Goal: Information Seeking & Learning: Learn about a topic

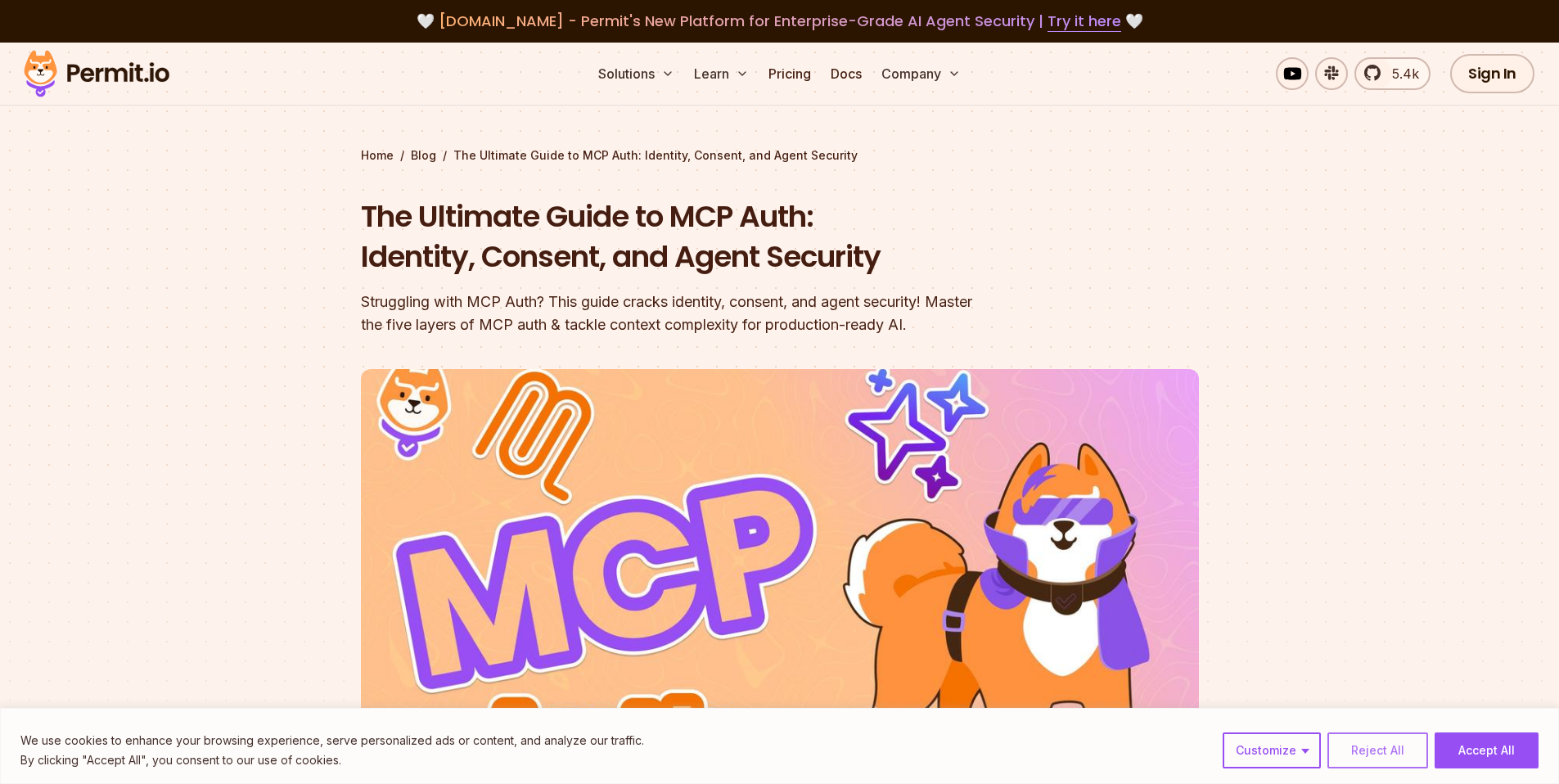
click at [1397, 746] on button "Reject All" at bounding box center [1378, 750] width 101 height 36
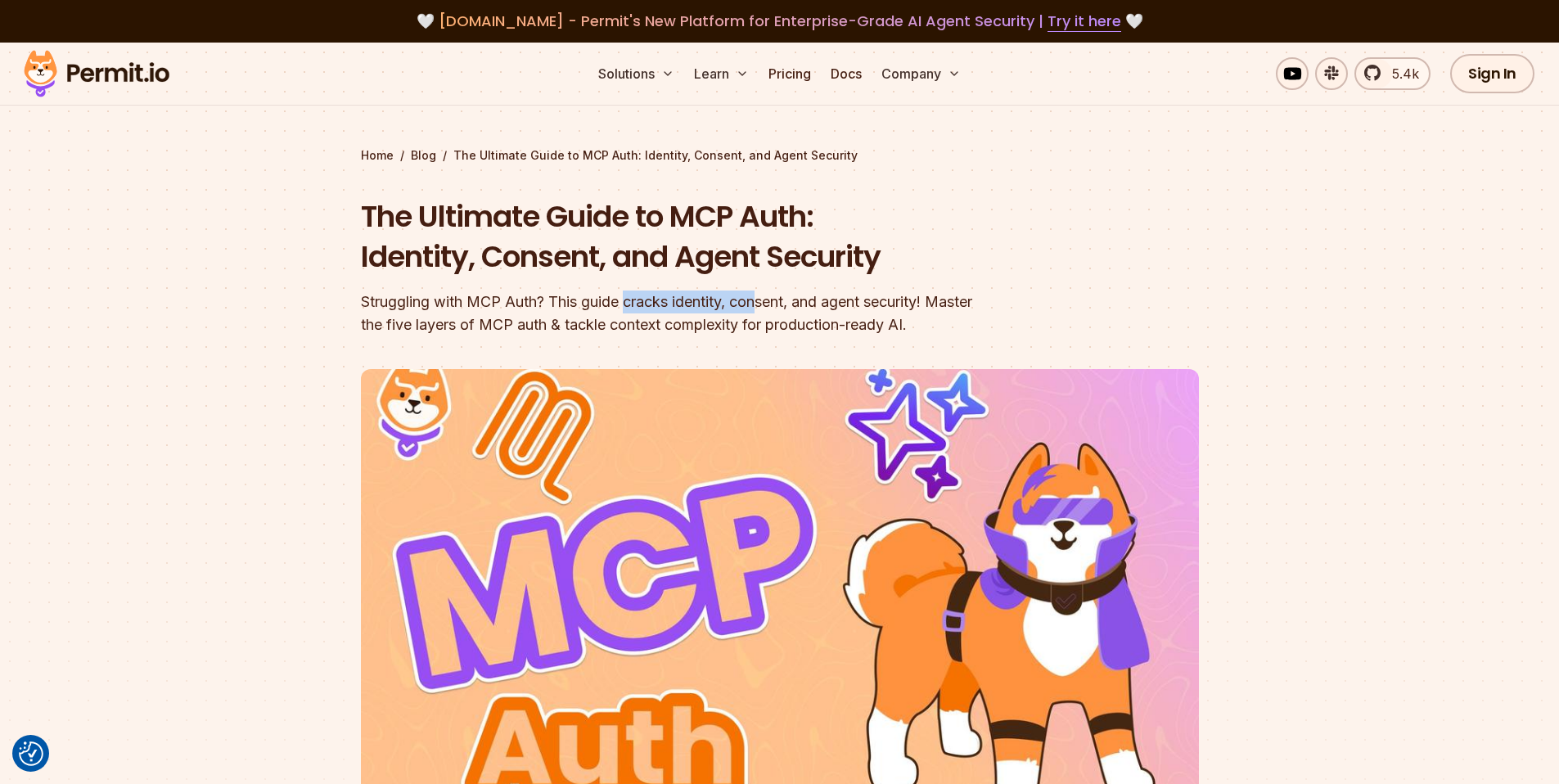
drag, startPoint x: 678, startPoint y: 307, endPoint x: 768, endPoint y: 309, distance: 90.0
click at [768, 309] on div "Struggling with MCP Auth? This guide cracks identity, consent, and agent securi…" at bounding box center [675, 314] width 629 height 46
click at [791, 303] on div "Struggling with MCP Auth? This guide cracks identity, consent, and agent securi…" at bounding box center [675, 314] width 629 height 46
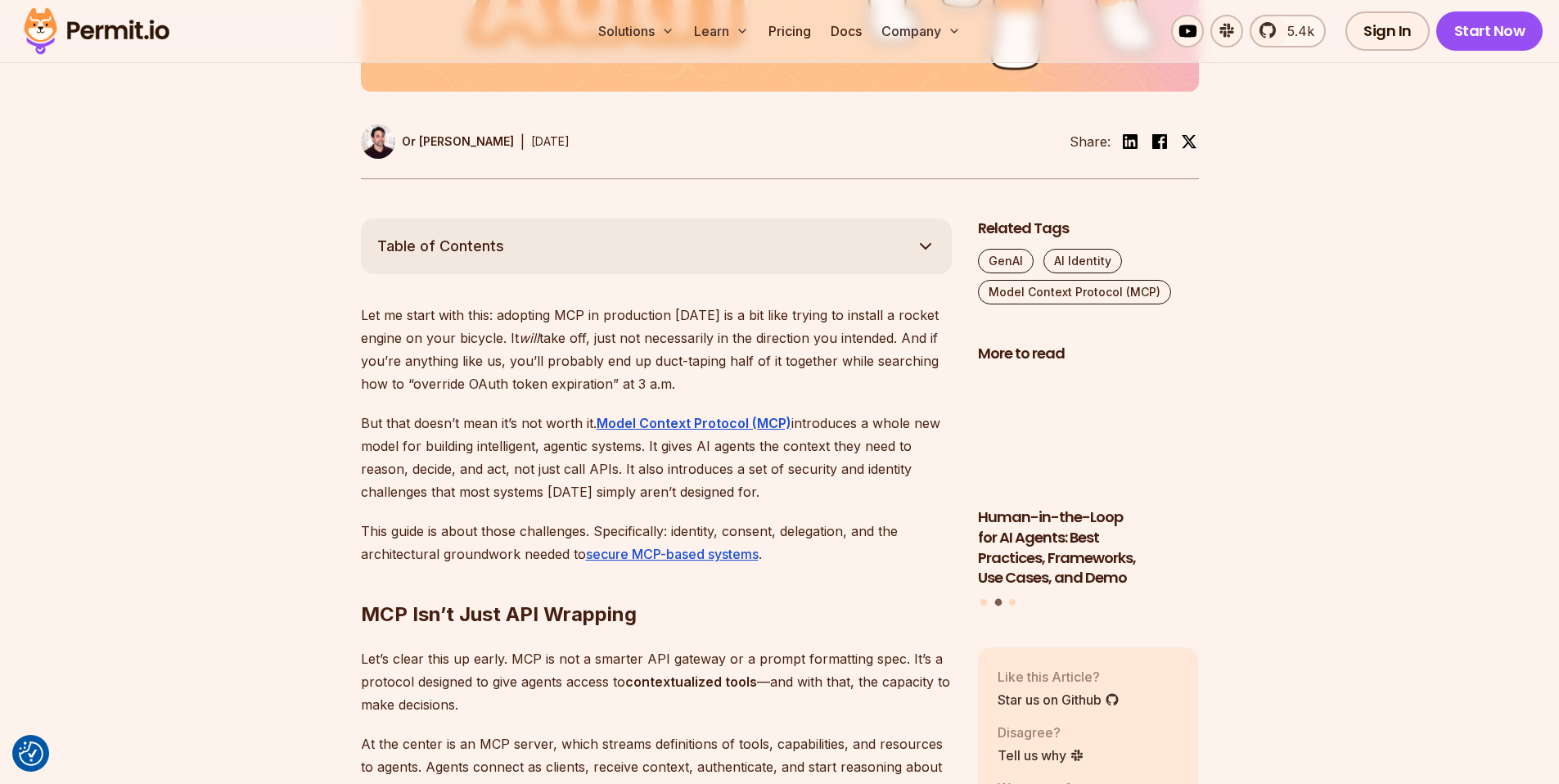
scroll to position [876, 0]
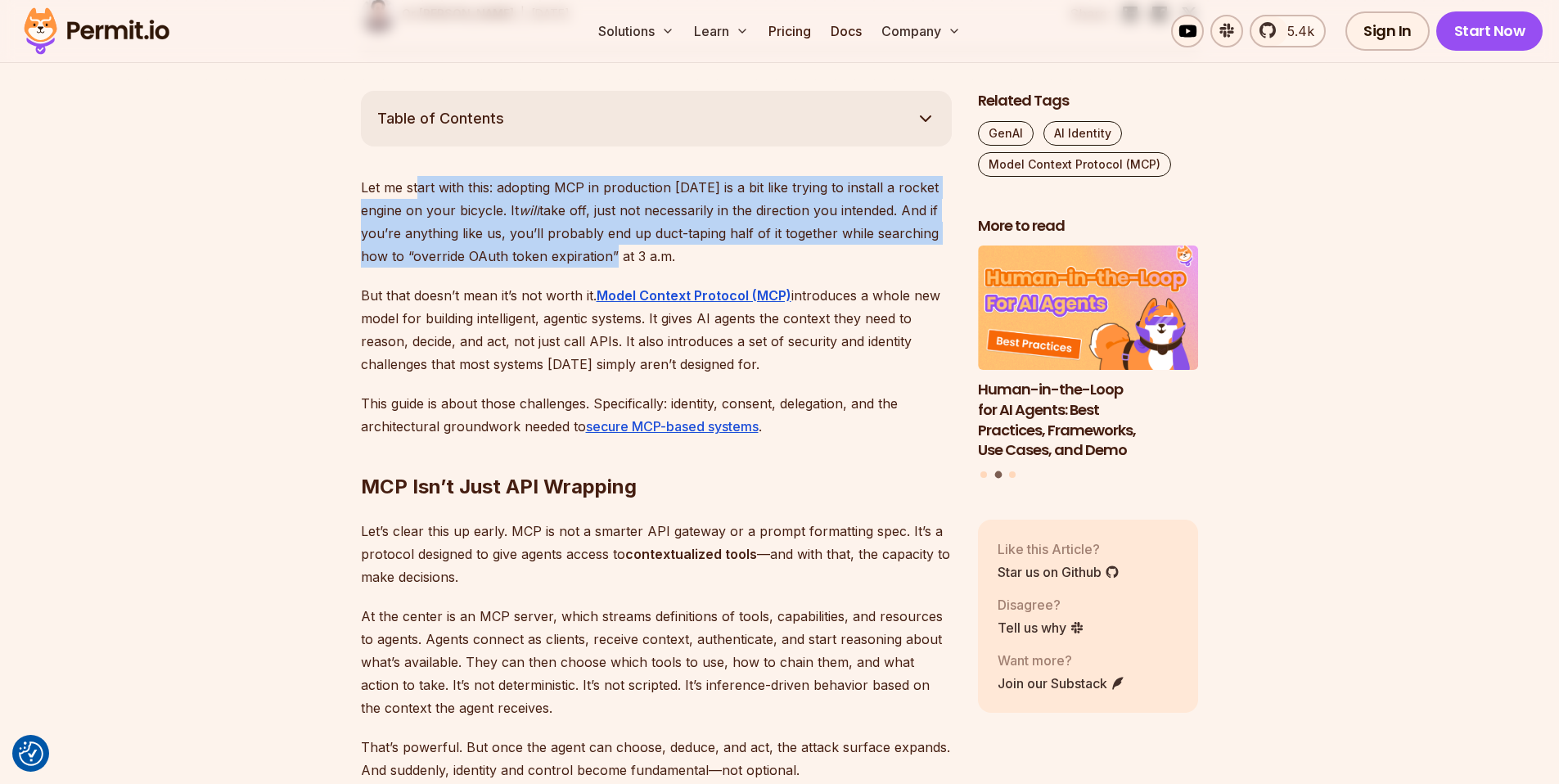
drag, startPoint x: 420, startPoint y: 196, endPoint x: 603, endPoint y: 255, distance: 192.3
click at [603, 255] on p "Let me start with this: adopting MCP in production [DATE] is a bit like trying …" at bounding box center [656, 222] width 591 height 92
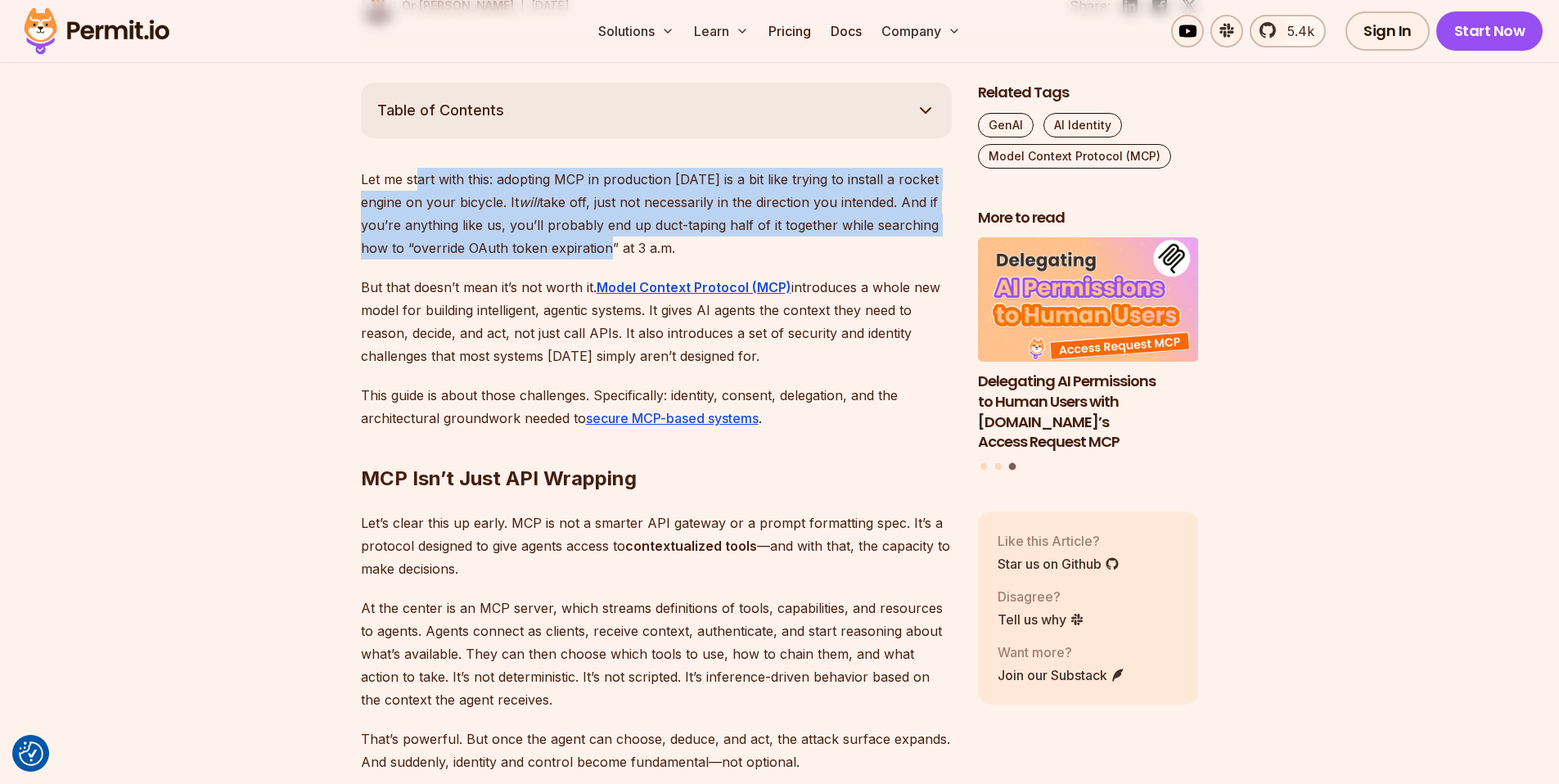
scroll to position [1075, 0]
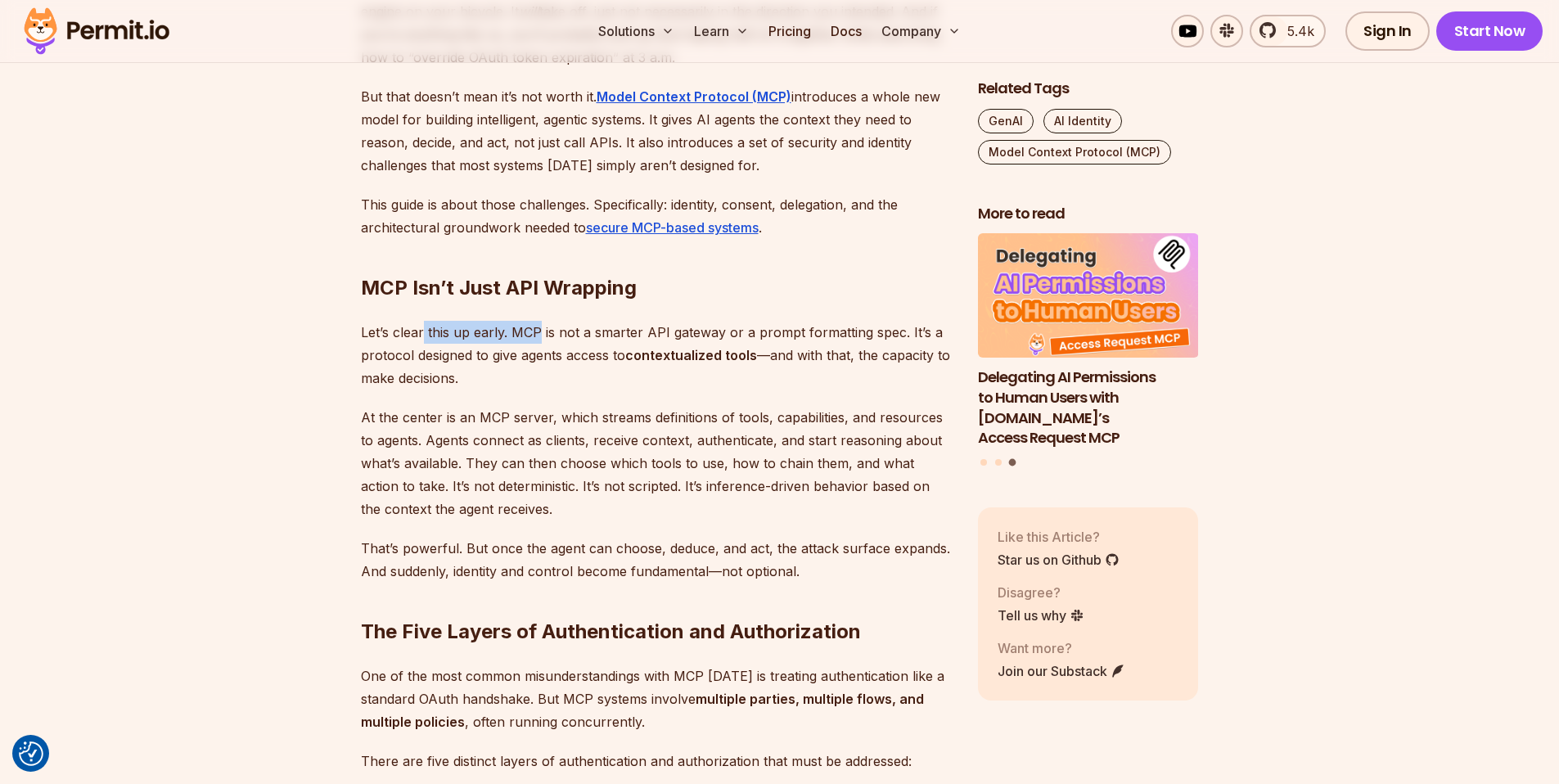
drag, startPoint x: 488, startPoint y: 340, endPoint x: 540, endPoint y: 337, distance: 52.1
click at [540, 337] on p "Let’s clear this up early. MCP is not a smarter API gateway or a prompt formatt…" at bounding box center [656, 355] width 591 height 69
drag, startPoint x: 780, startPoint y: 329, endPoint x: 907, endPoint y: 332, distance: 127.0
click at [907, 332] on p "Let’s clear this up early. MCP is not a smarter API gateway or a prompt formatt…" at bounding box center [656, 355] width 591 height 69
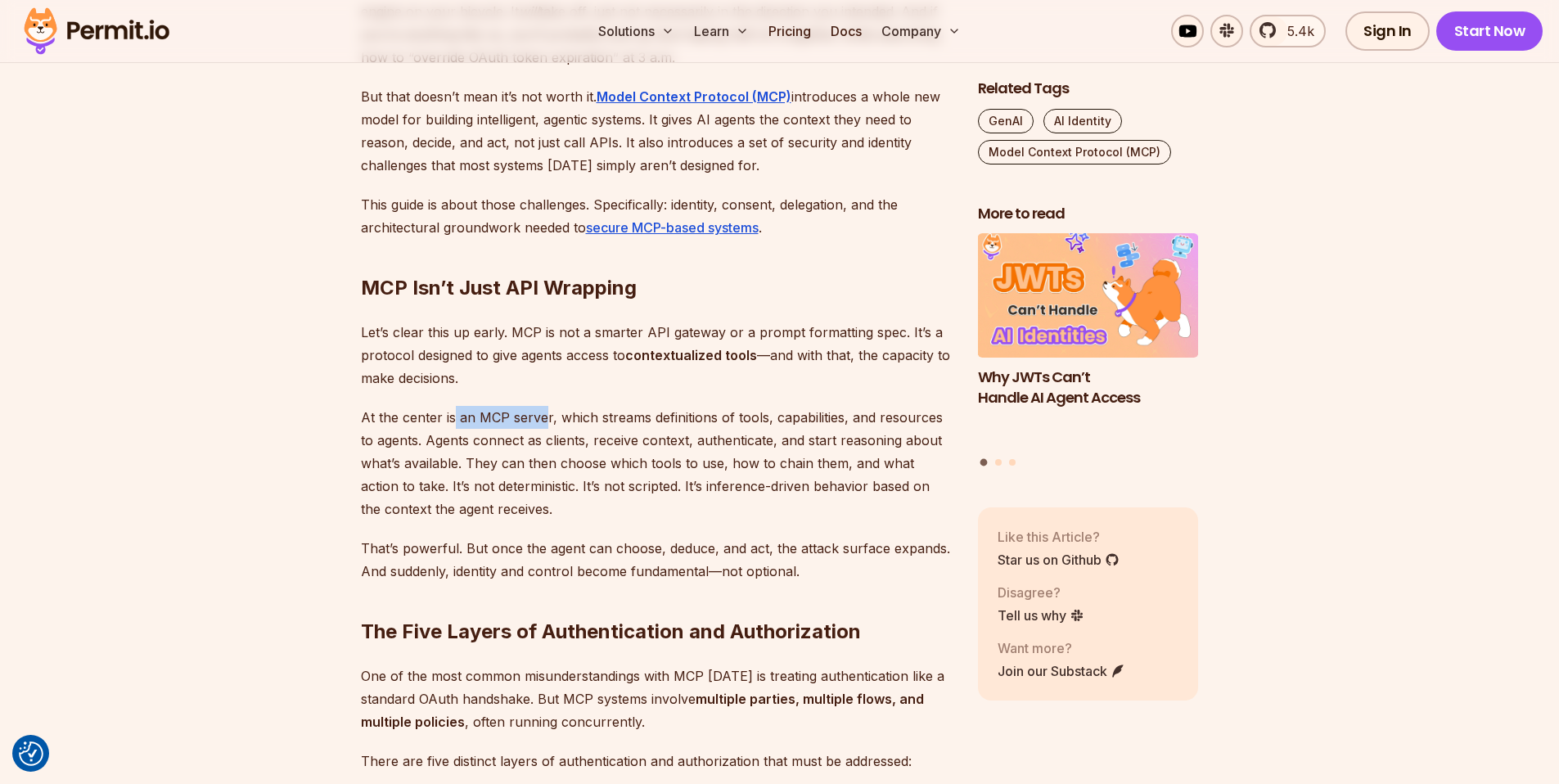
drag, startPoint x: 454, startPoint y: 415, endPoint x: 541, endPoint y: 418, distance: 87.1
click at [541, 419] on p "At the center is an MCP server, which streams definitions of tools, capabilitie…" at bounding box center [656, 463] width 591 height 115
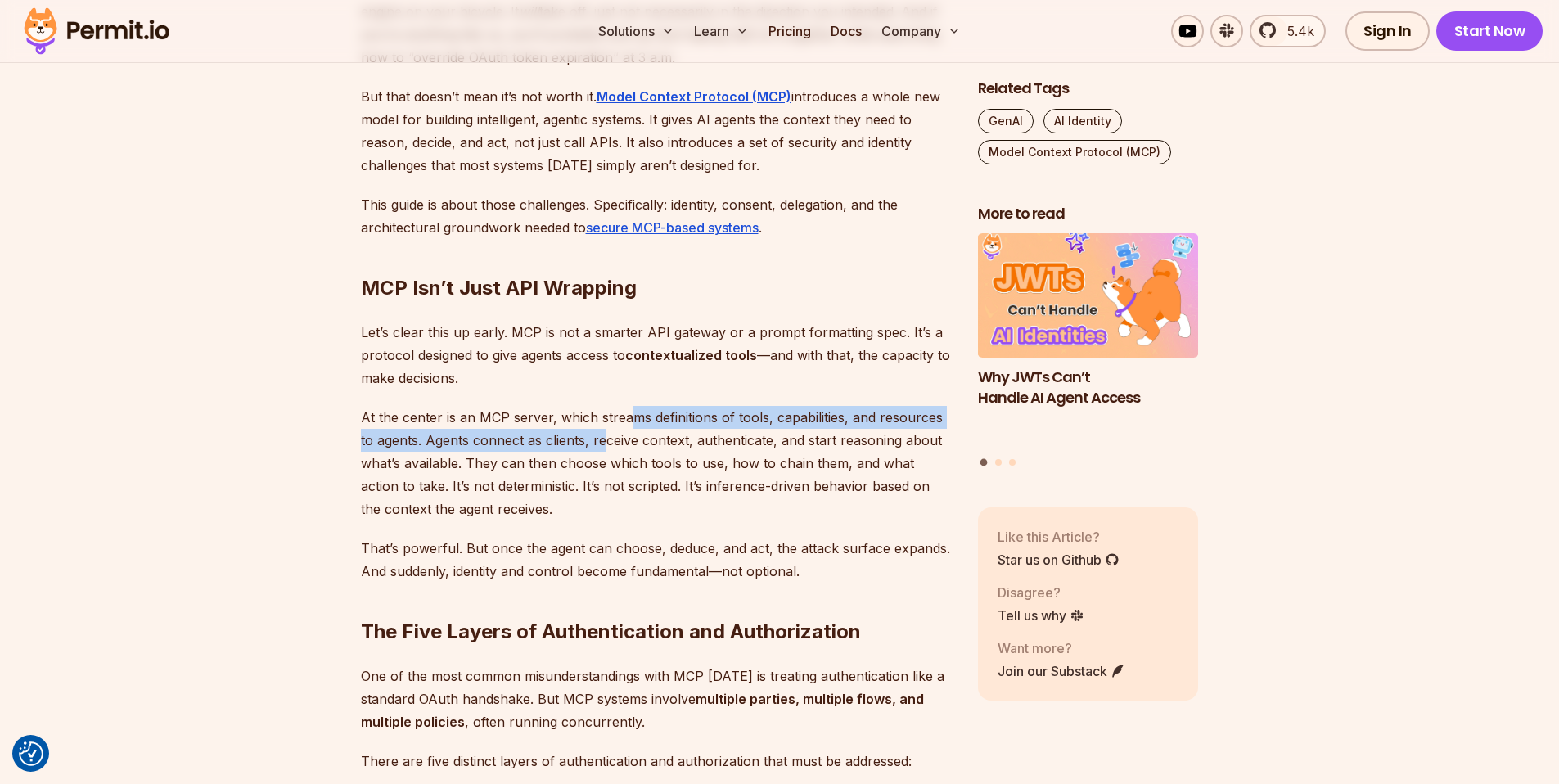
drag, startPoint x: 632, startPoint y: 418, endPoint x: 608, endPoint y: 440, distance: 32.6
click at [608, 440] on p "At the center is an MCP server, which streams definitions of tools, capabilitie…" at bounding box center [656, 463] width 591 height 115
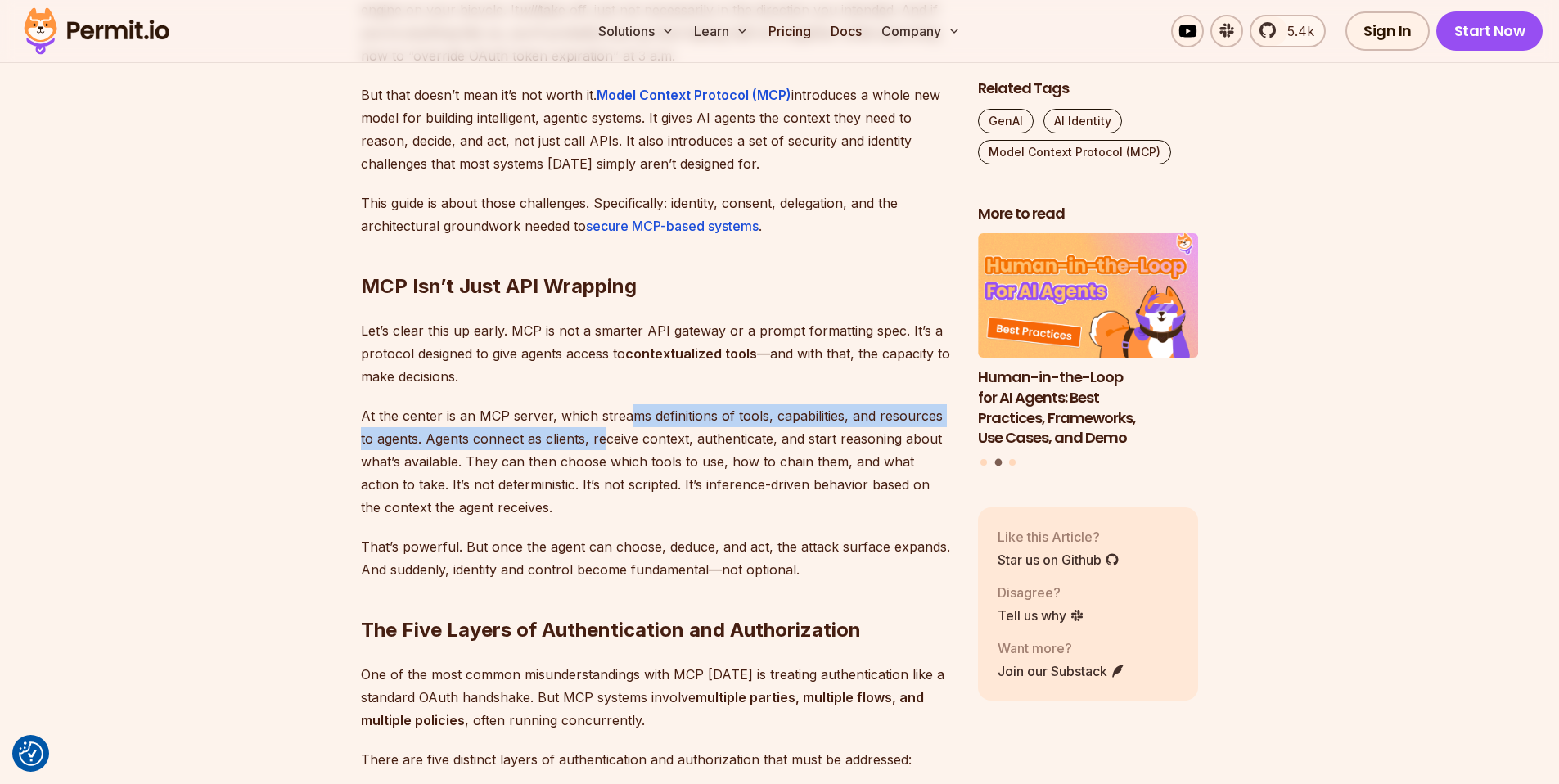
scroll to position [1078, 0]
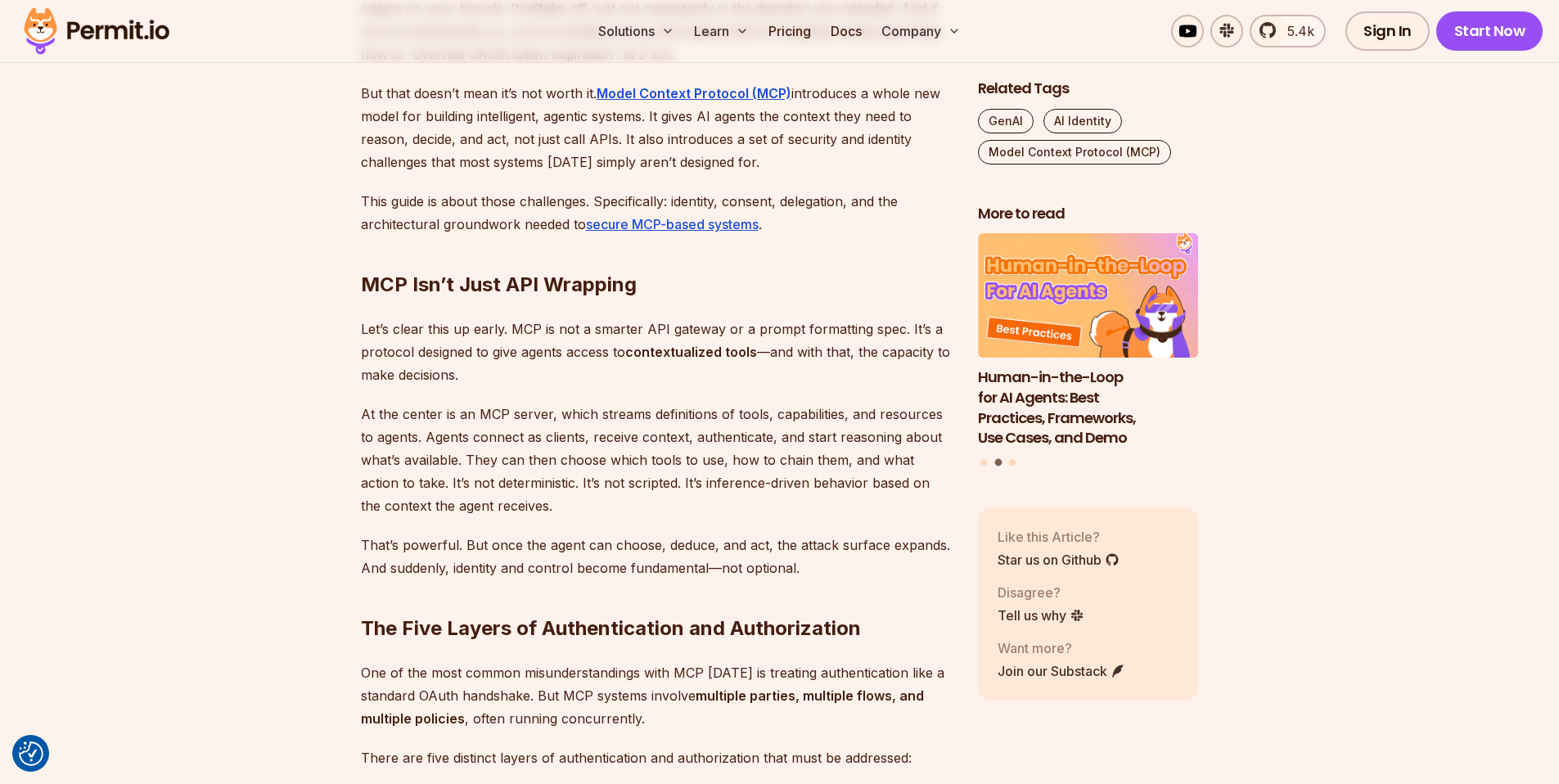
click at [629, 445] on p "At the center is an MCP server, which streams definitions of tools, capabilitie…" at bounding box center [656, 460] width 591 height 115
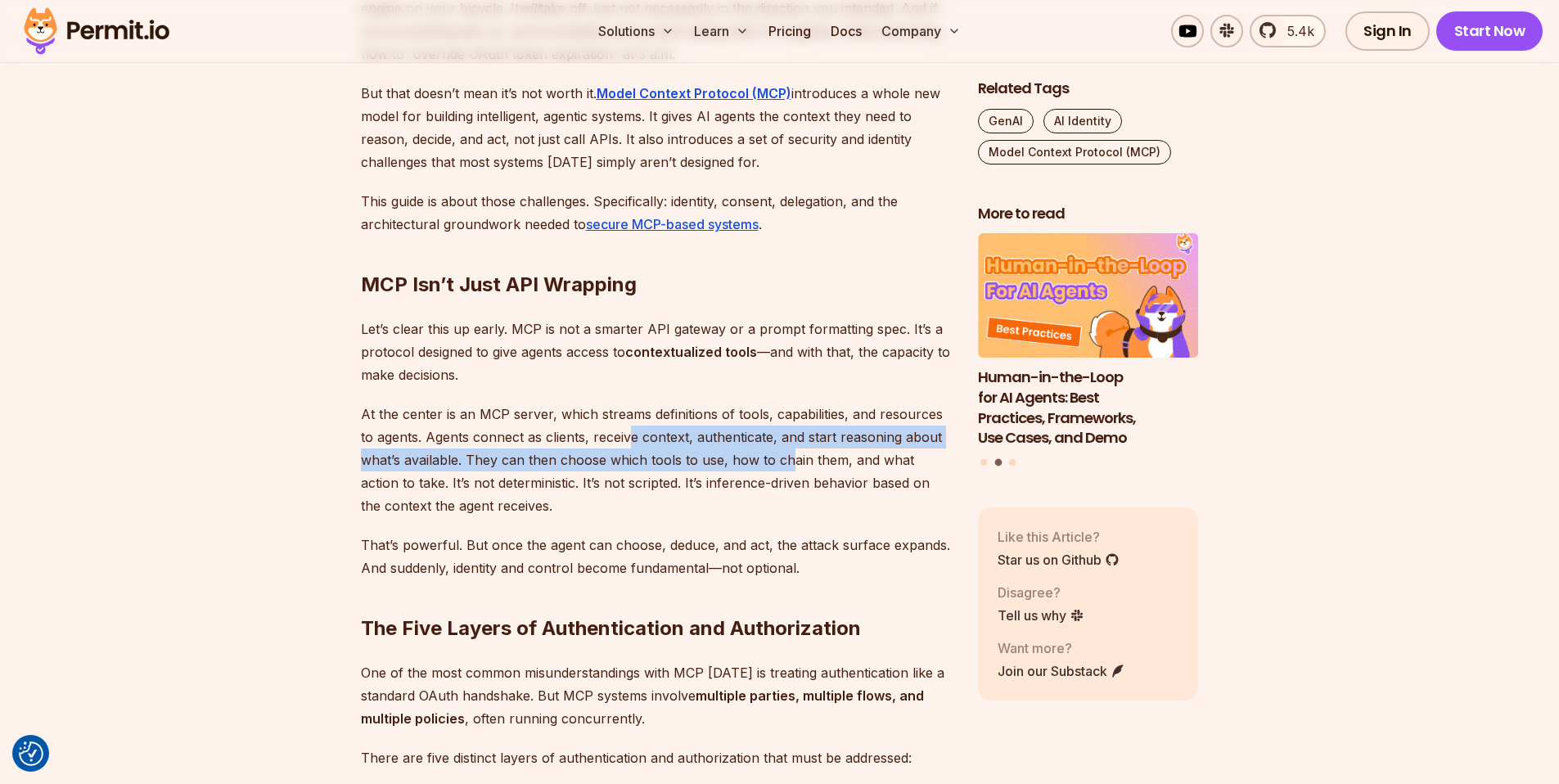
drag, startPoint x: 631, startPoint y: 436, endPoint x: 788, endPoint y: 469, distance: 160.4
click at [788, 469] on p "At the center is an MCP server, which streams definitions of tools, capabilitie…" at bounding box center [656, 460] width 591 height 115
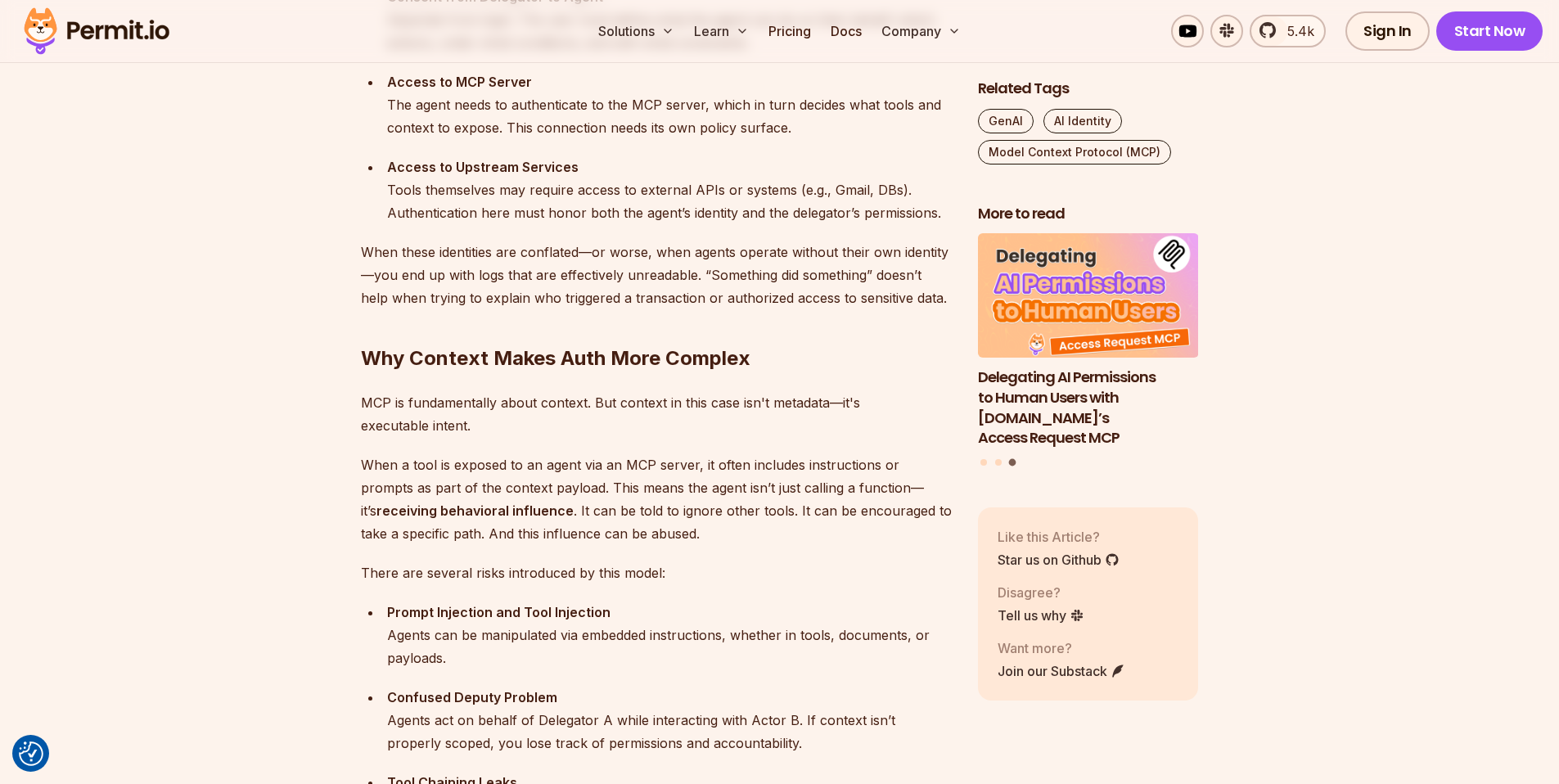
scroll to position [2066, 0]
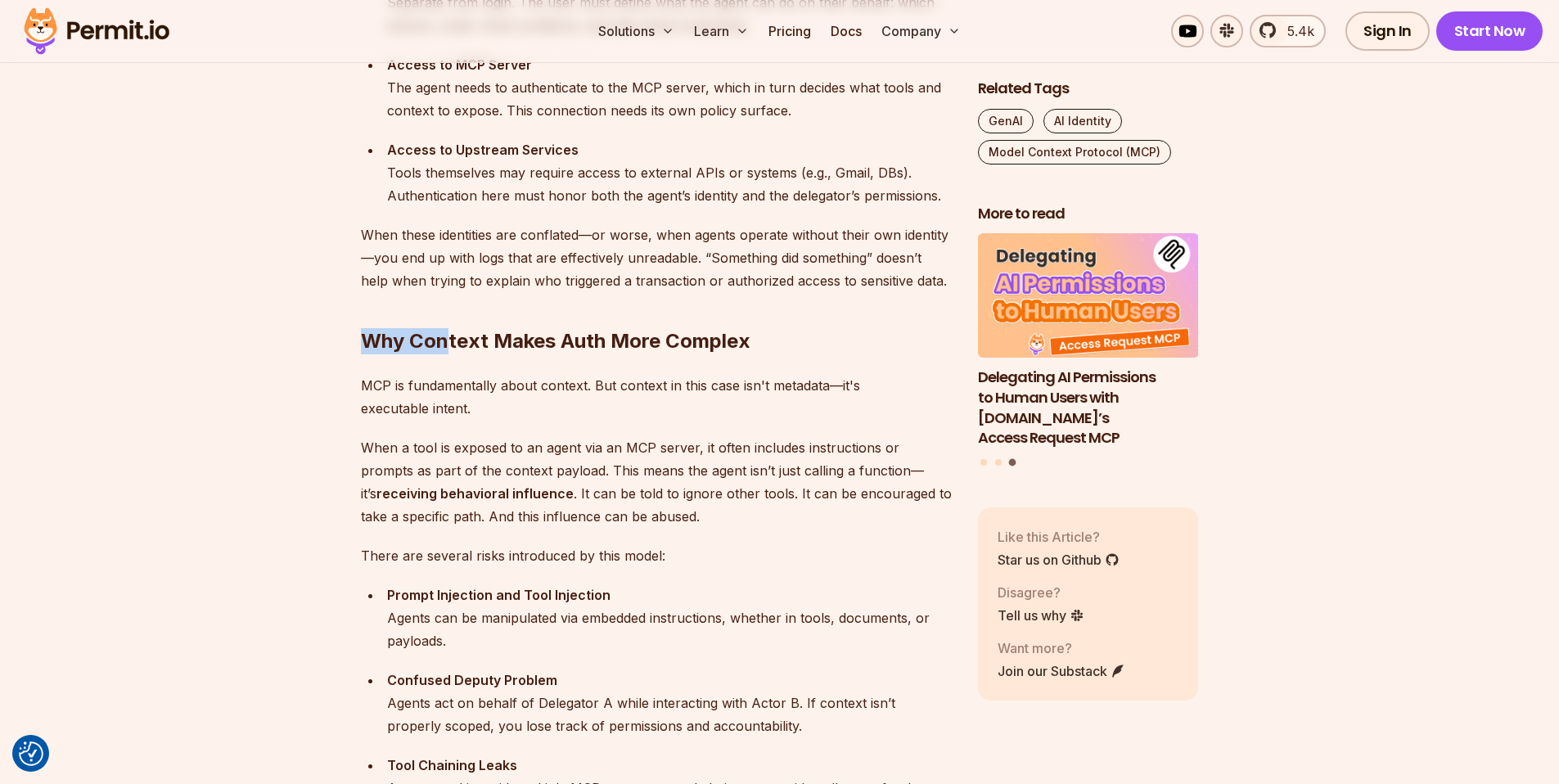
drag, startPoint x: 451, startPoint y: 332, endPoint x: 758, endPoint y: 326, distance: 307.1
click at [758, 326] on h2 "Why Context Makes Auth More Complex" at bounding box center [656, 308] width 591 height 92
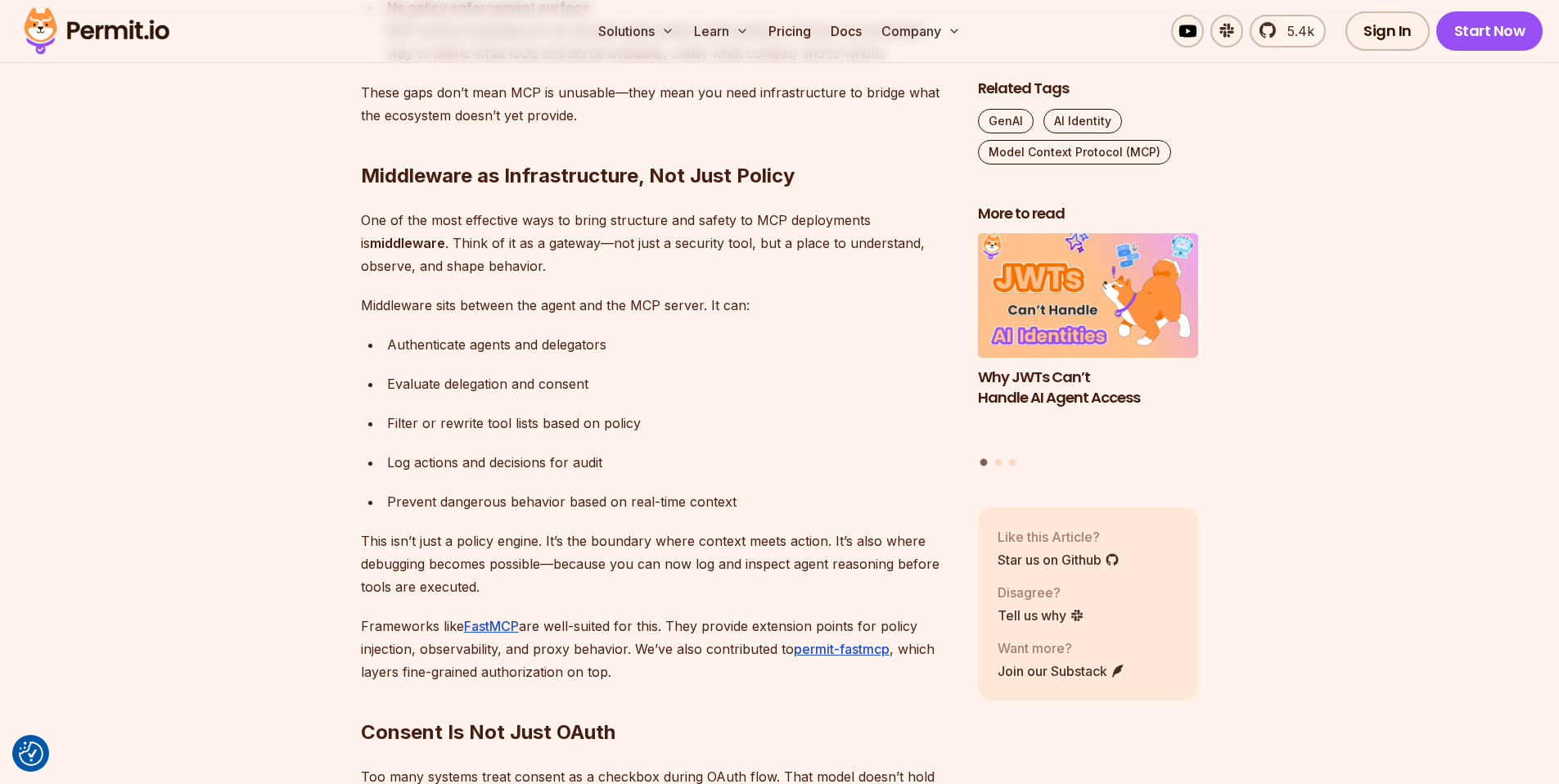
scroll to position [3504, 0]
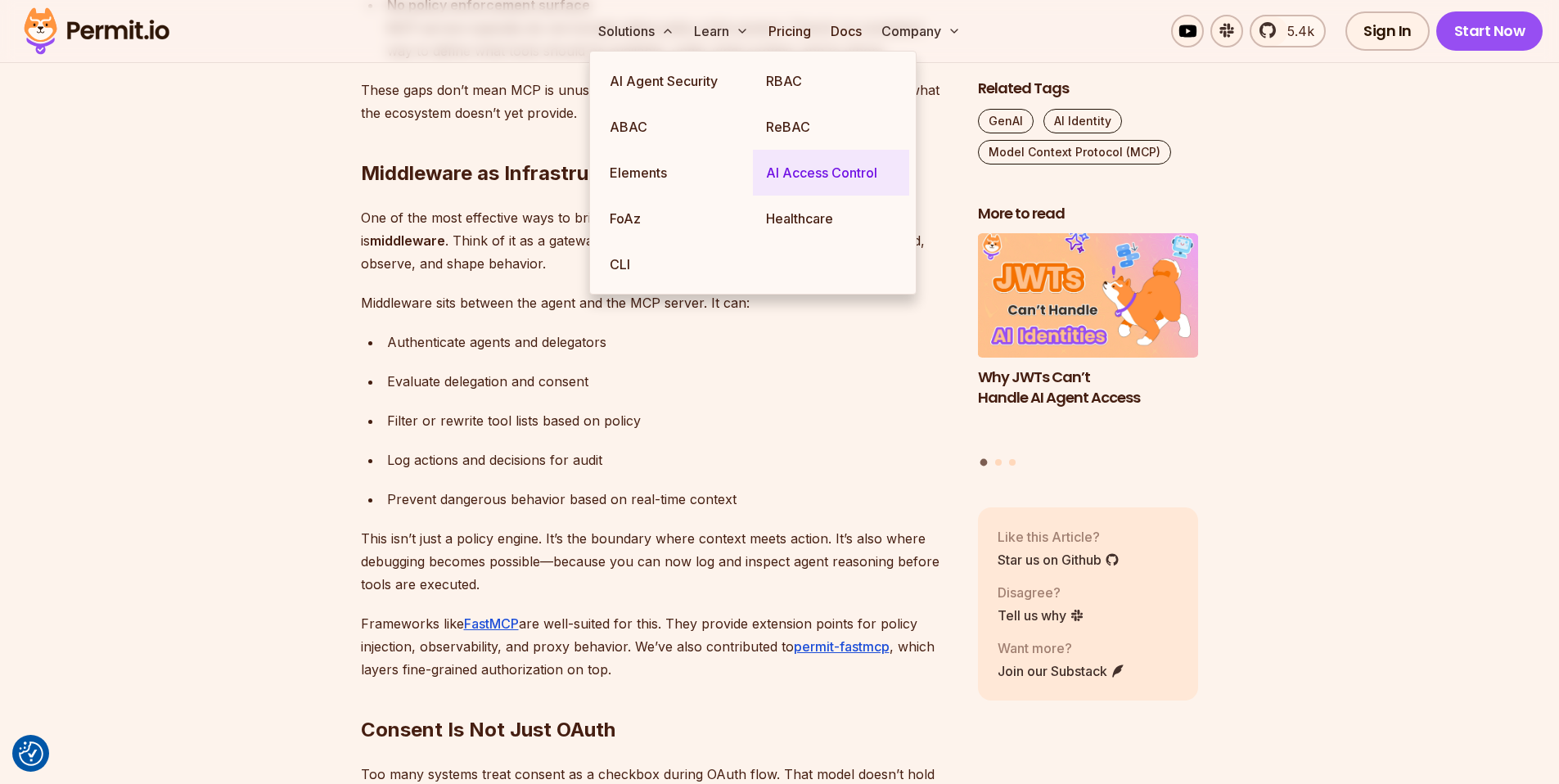
click at [798, 179] on link "AI Access Control" at bounding box center [831, 172] width 157 height 46
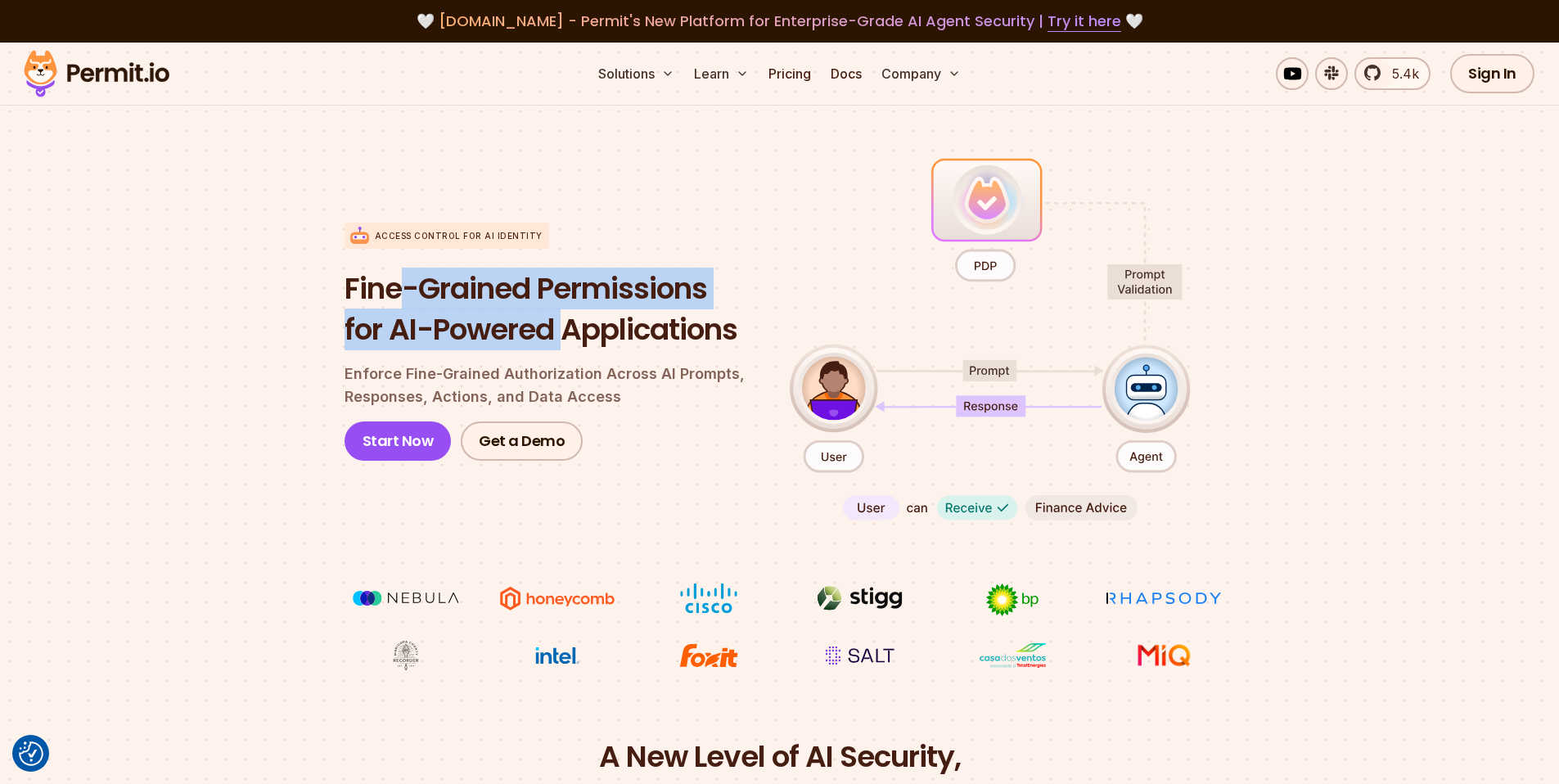
drag, startPoint x: 402, startPoint y: 302, endPoint x: 567, endPoint y: 321, distance: 166.1
click at [567, 321] on h1 "Fine-Grained Permissions for AI-Powered Applications" at bounding box center [554, 309] width 419 height 81
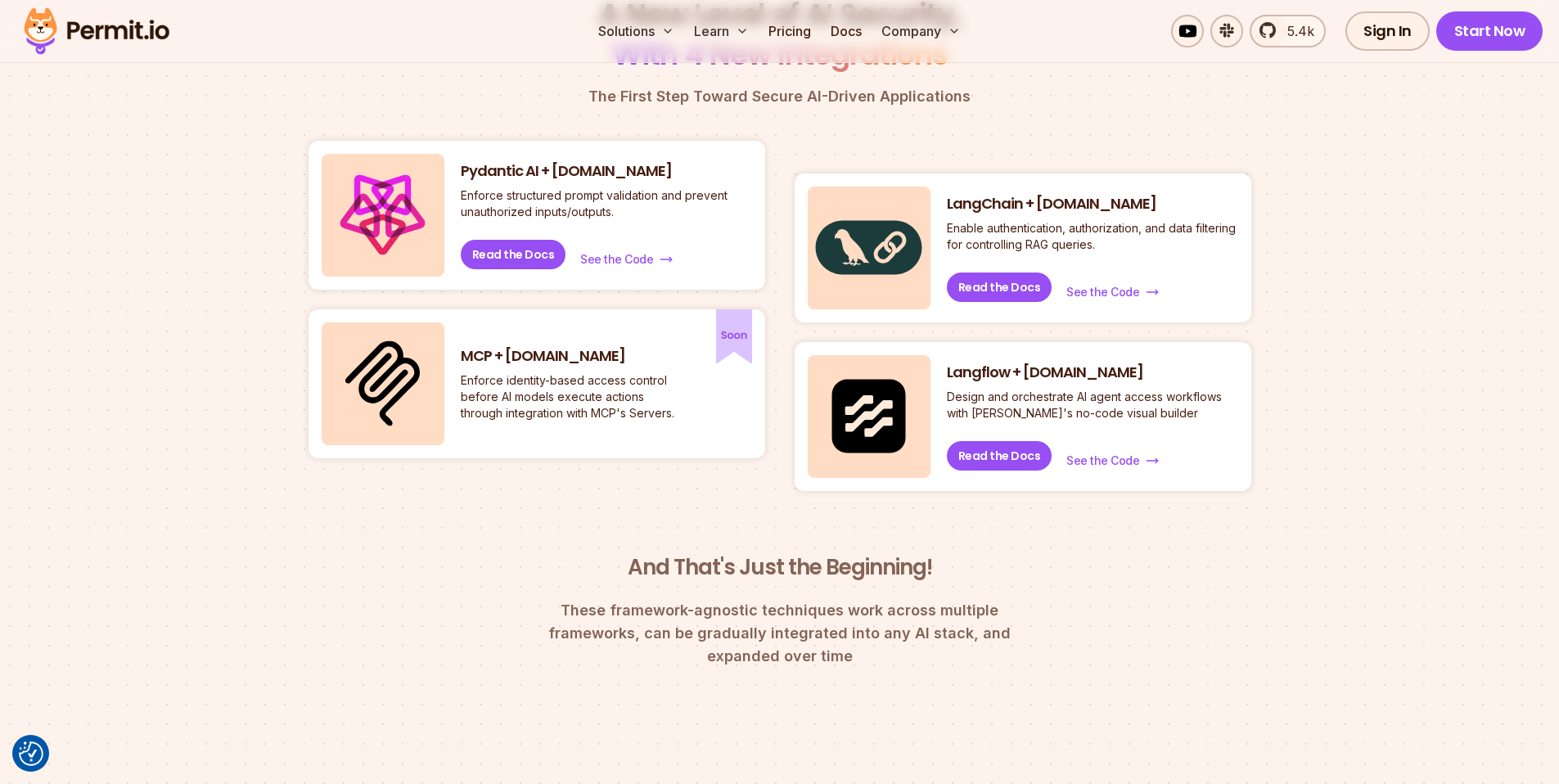
scroll to position [733, 0]
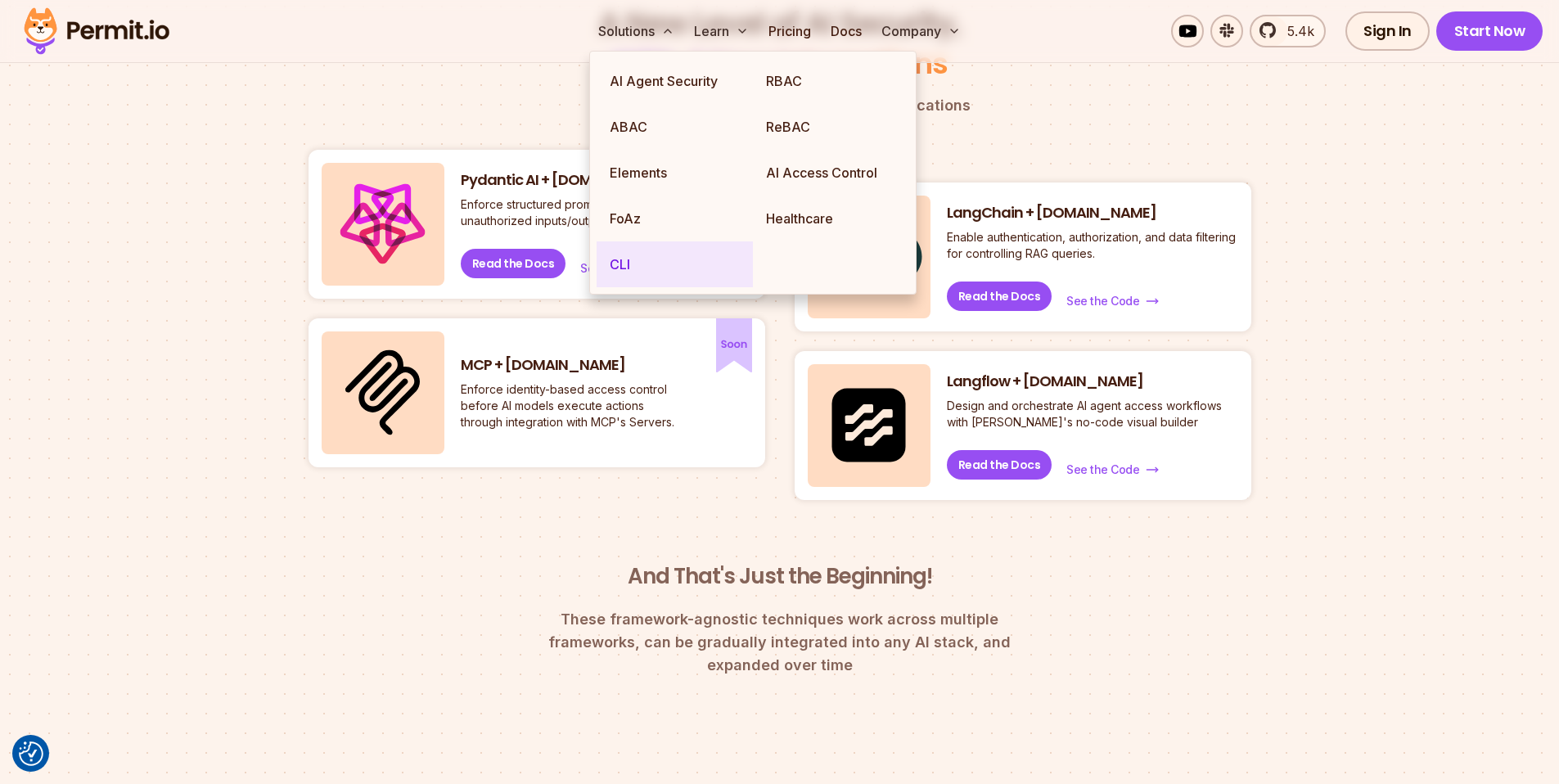
click at [631, 279] on link "CLI" at bounding box center [675, 264] width 157 height 46
